Goal: Information Seeking & Learning: Learn about a topic

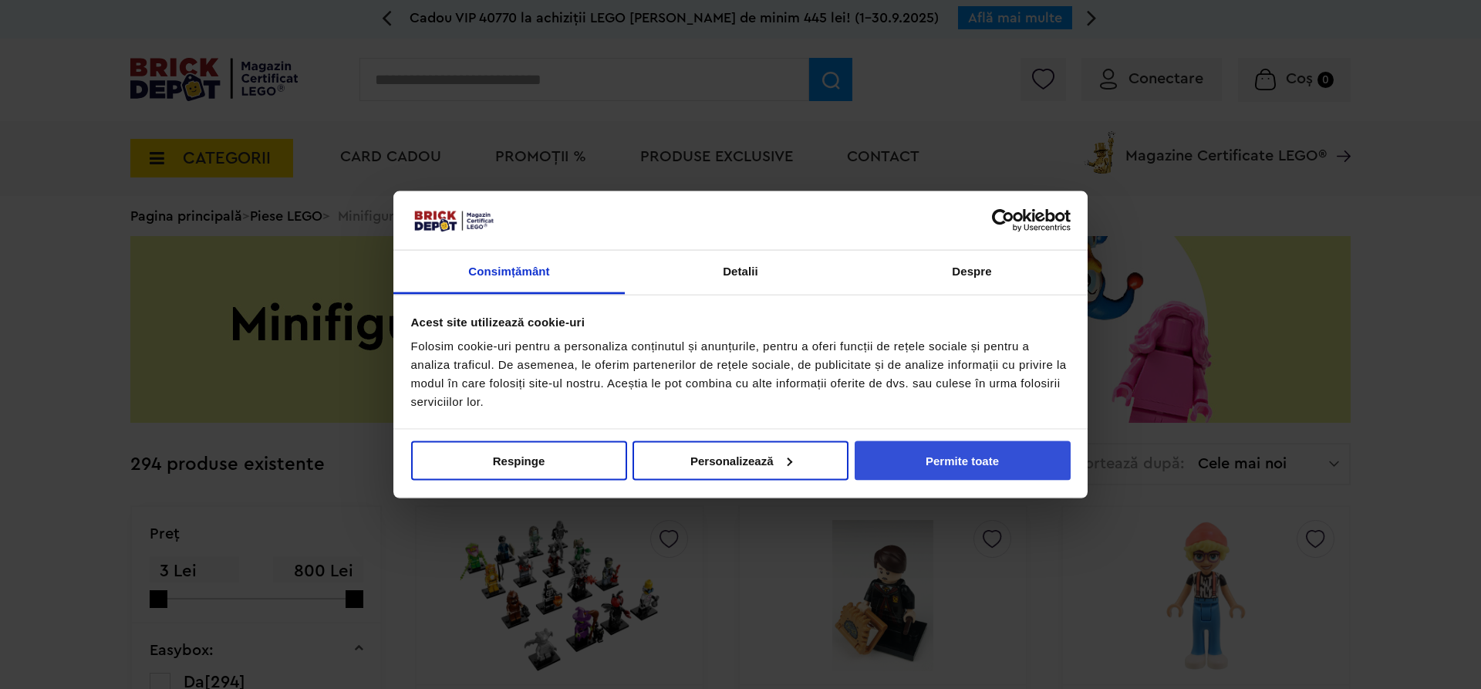
click at [875, 465] on button "Permite toate" at bounding box center [962, 459] width 216 height 39
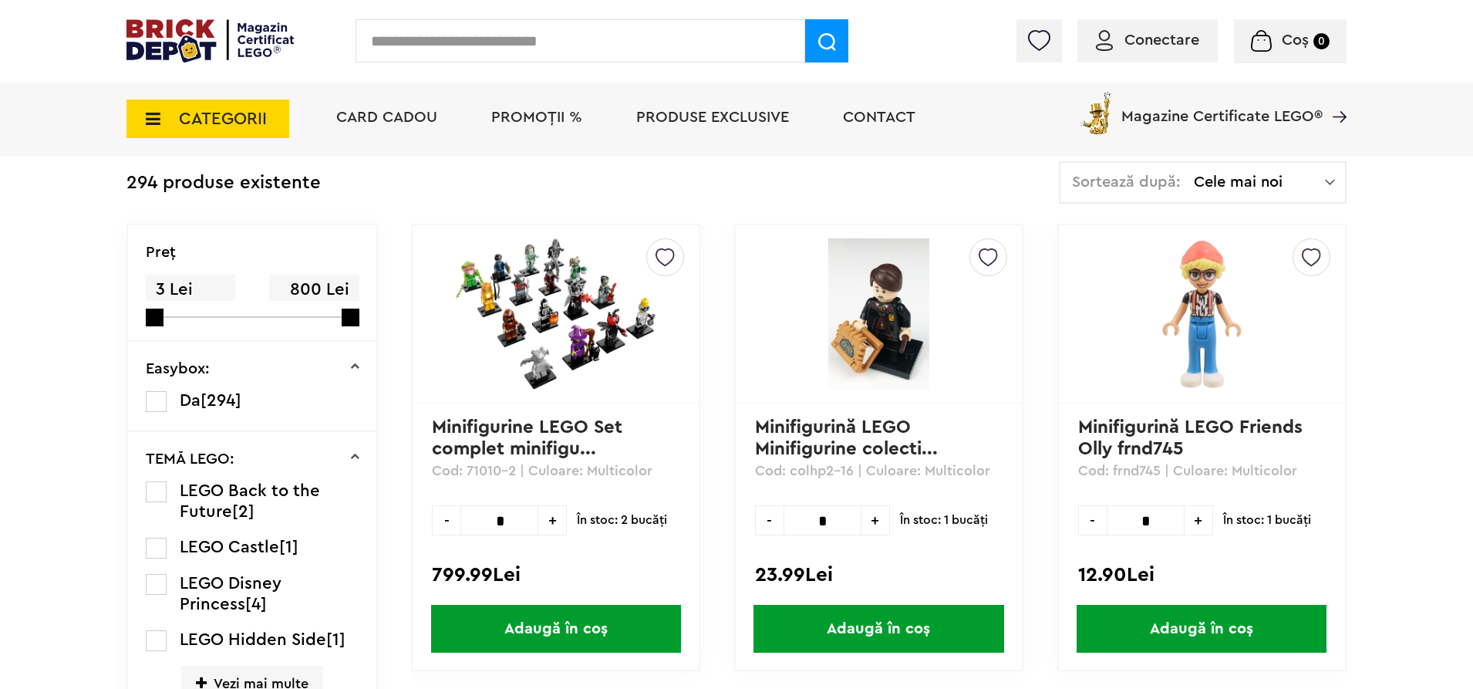
scroll to position [386, 0]
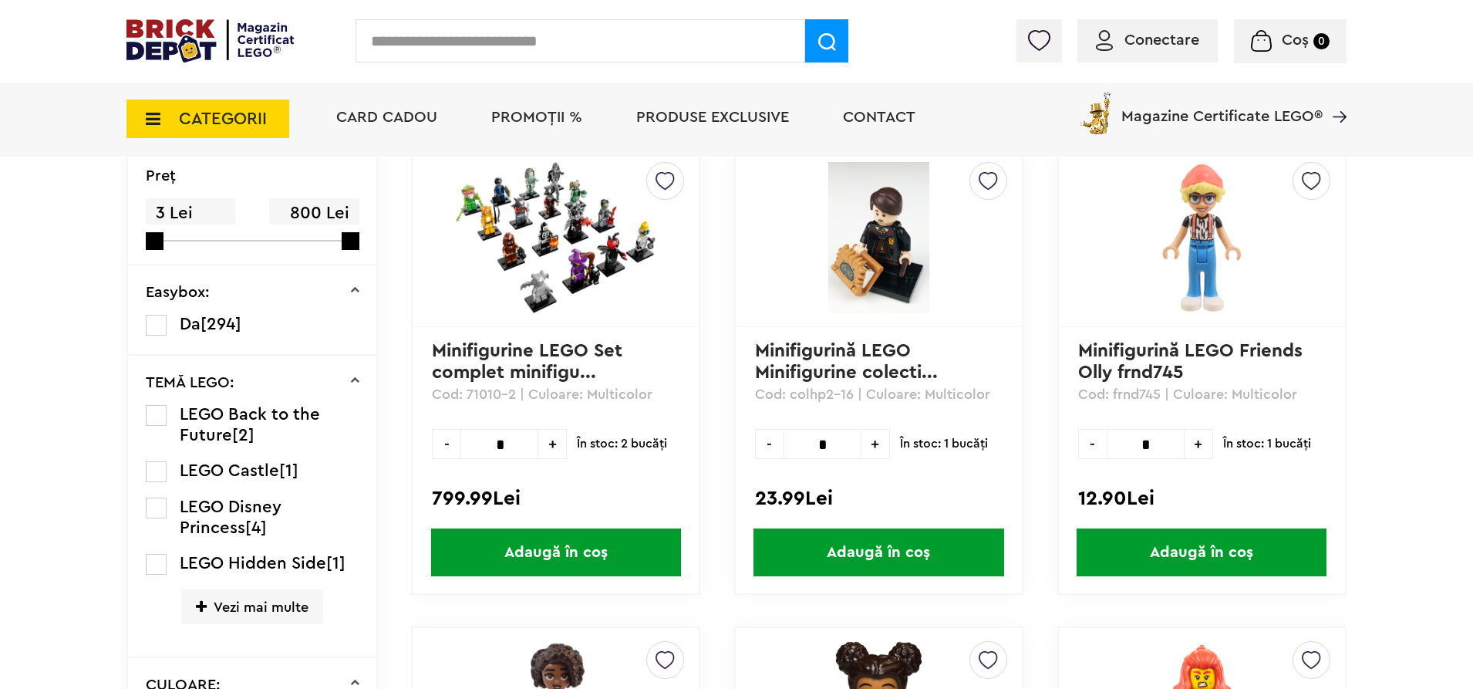
click at [524, 275] on img at bounding box center [556, 237] width 216 height 151
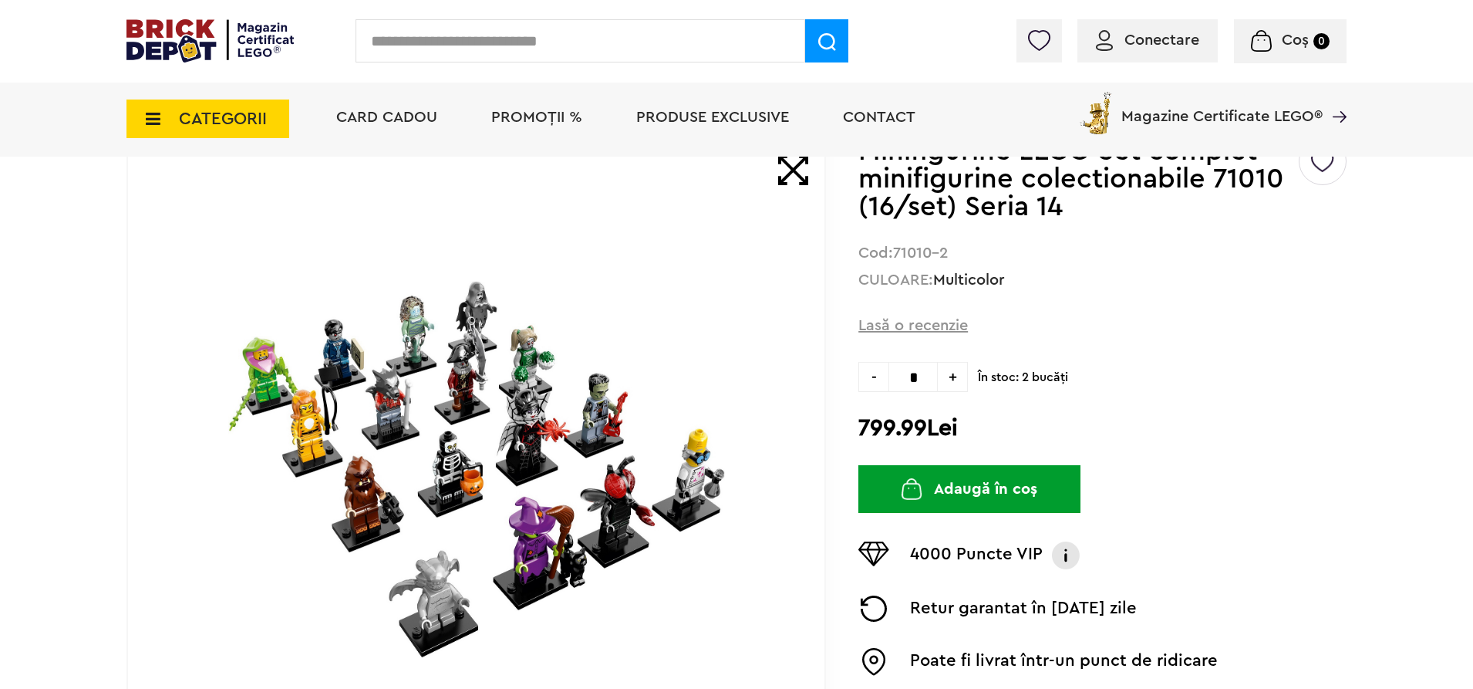
scroll to position [154, 0]
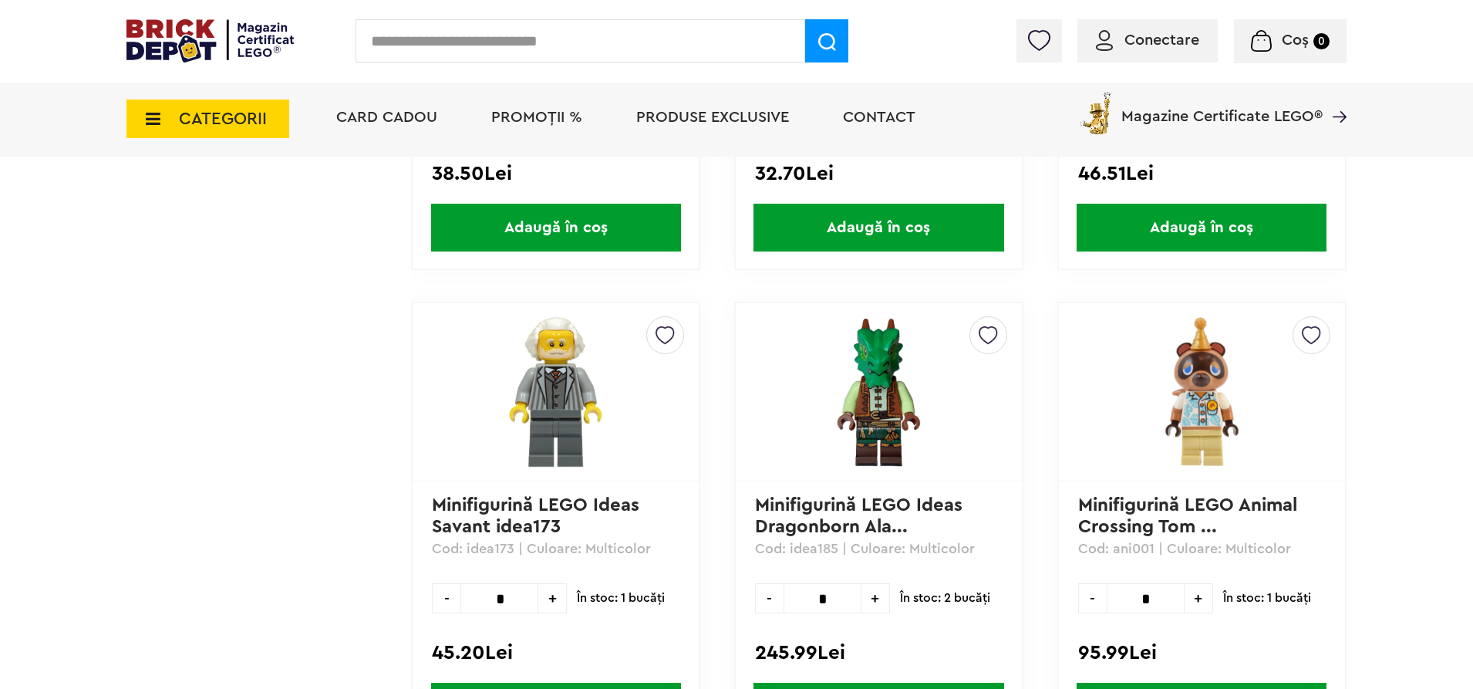
scroll to position [4292, 0]
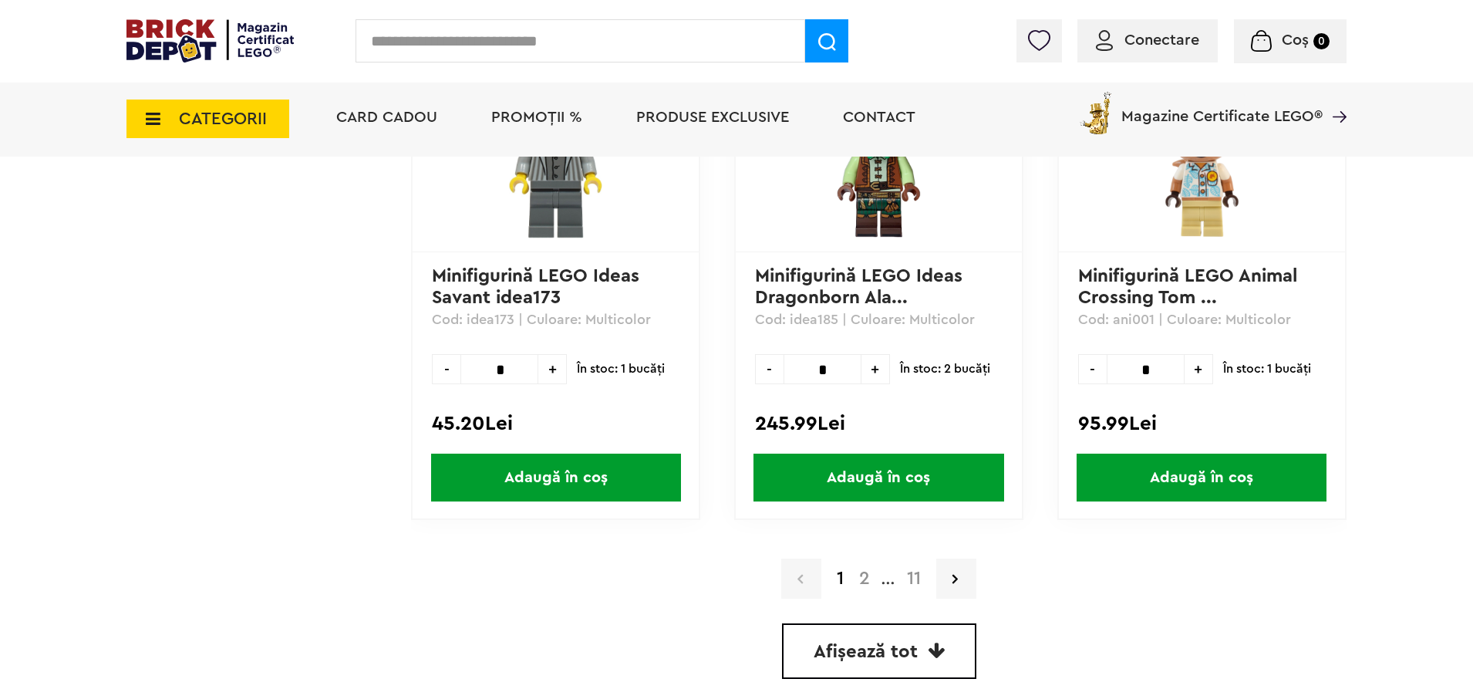
click at [928, 644] on icon at bounding box center [936, 650] width 17 height 19
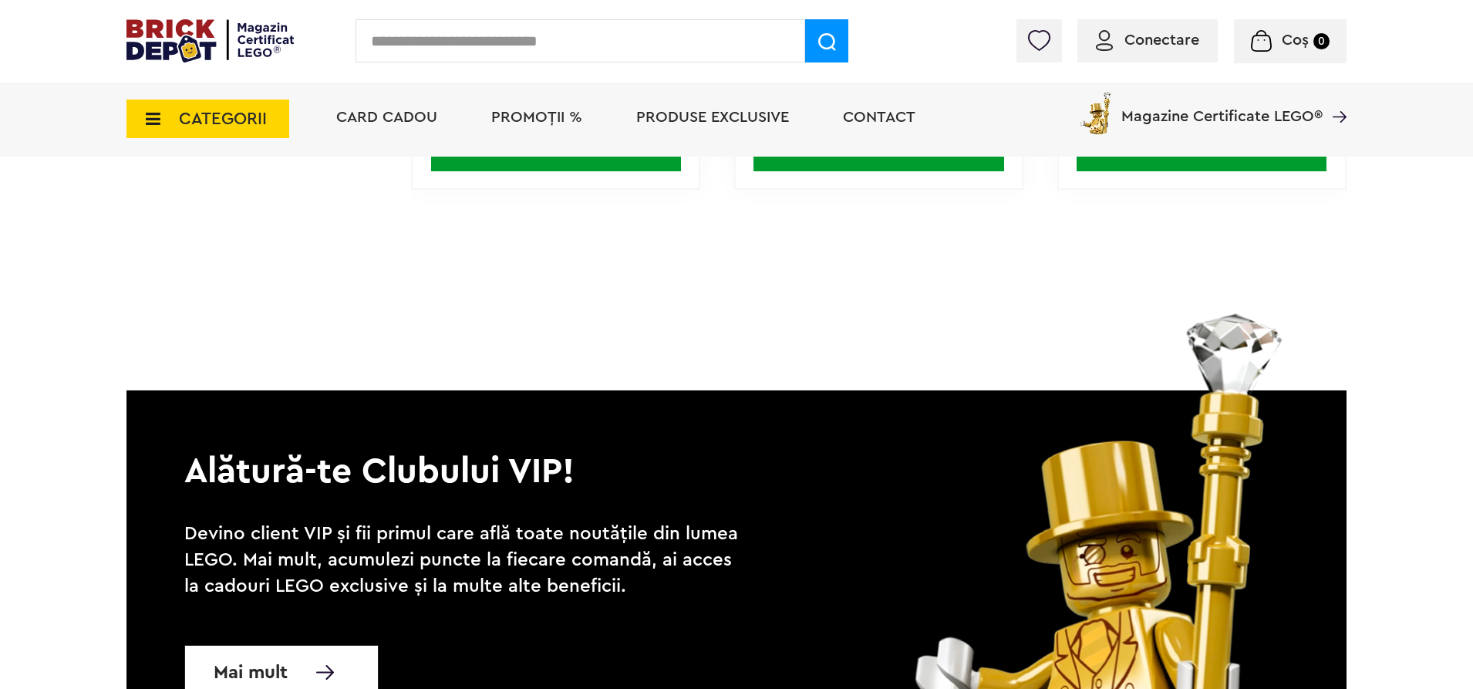
scroll to position [46816, 0]
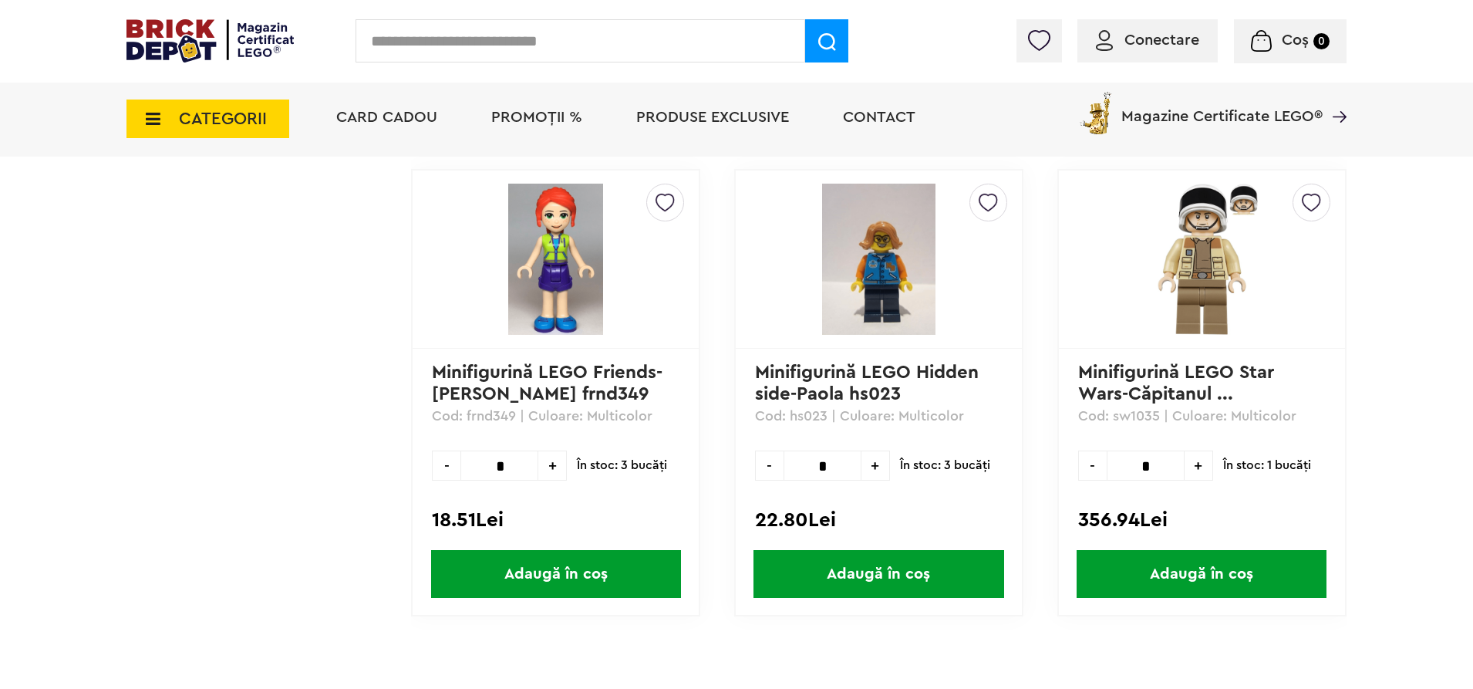
click at [1135, 214] on img at bounding box center [1201, 259] width 162 height 151
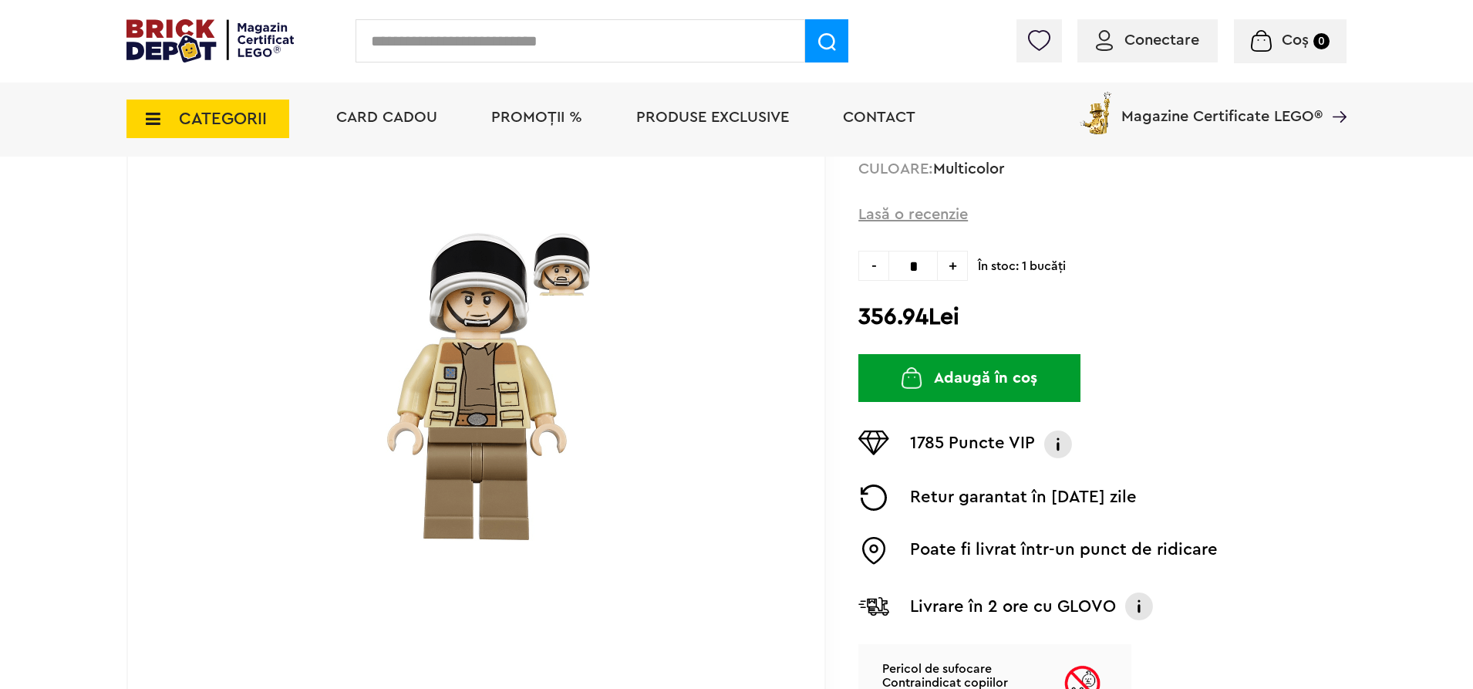
scroll to position [231, 0]
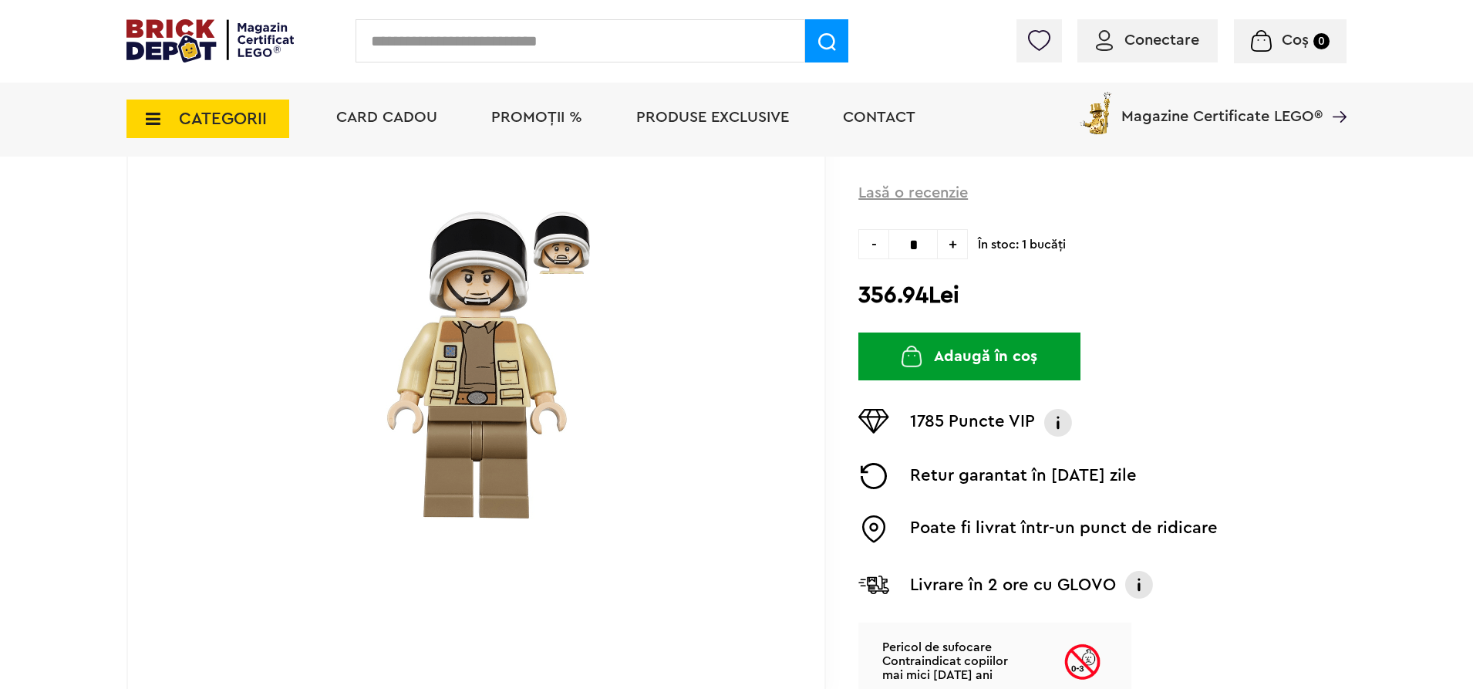
click at [1057, 419] on img at bounding box center [1058, 423] width 31 height 28
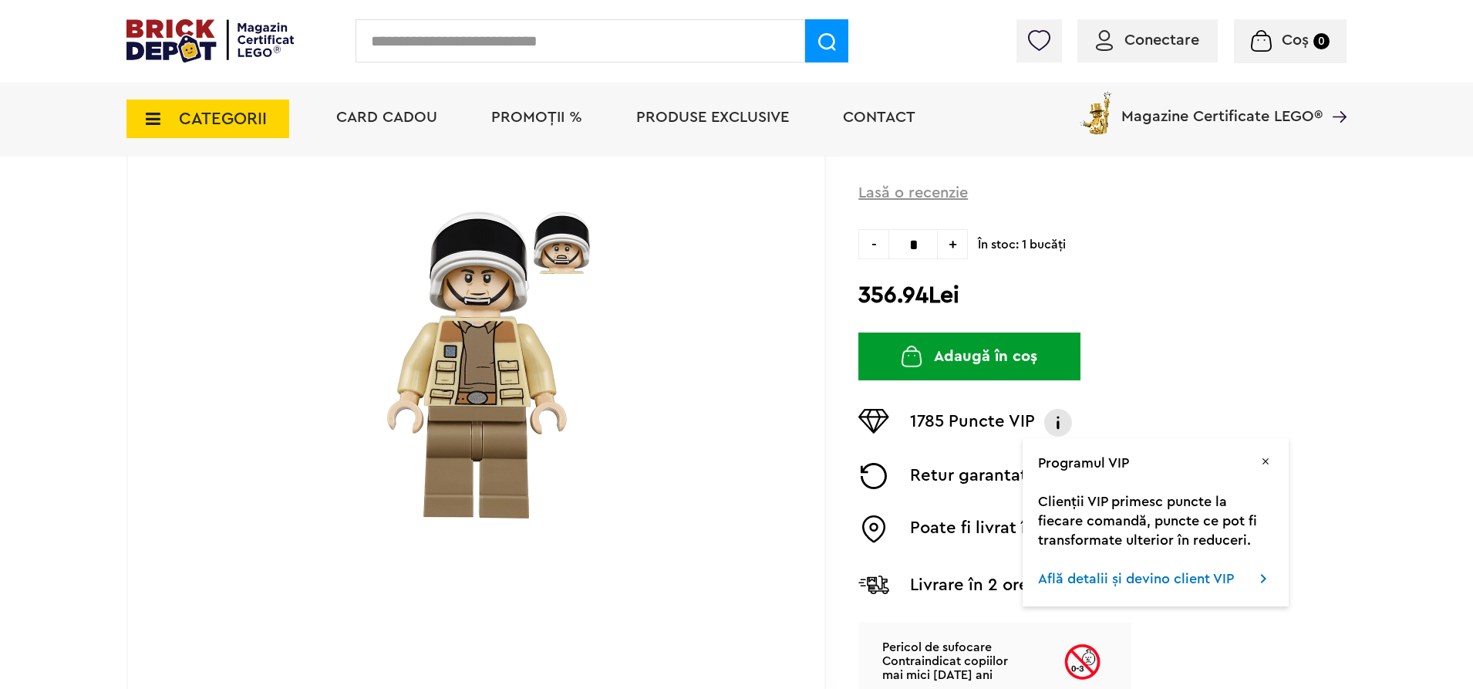
click at [1057, 419] on img at bounding box center [1058, 423] width 31 height 28
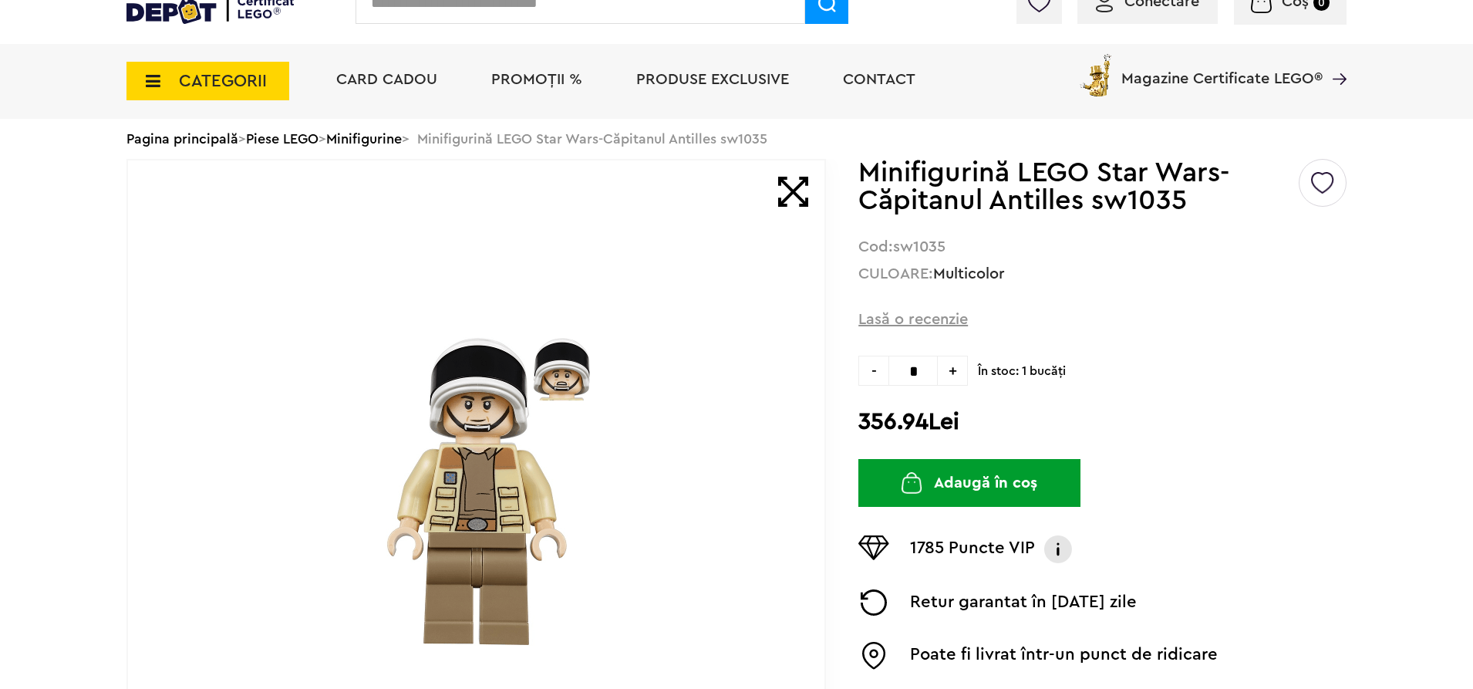
scroll to position [0, 0]
